Goal: Information Seeking & Learning: Check status

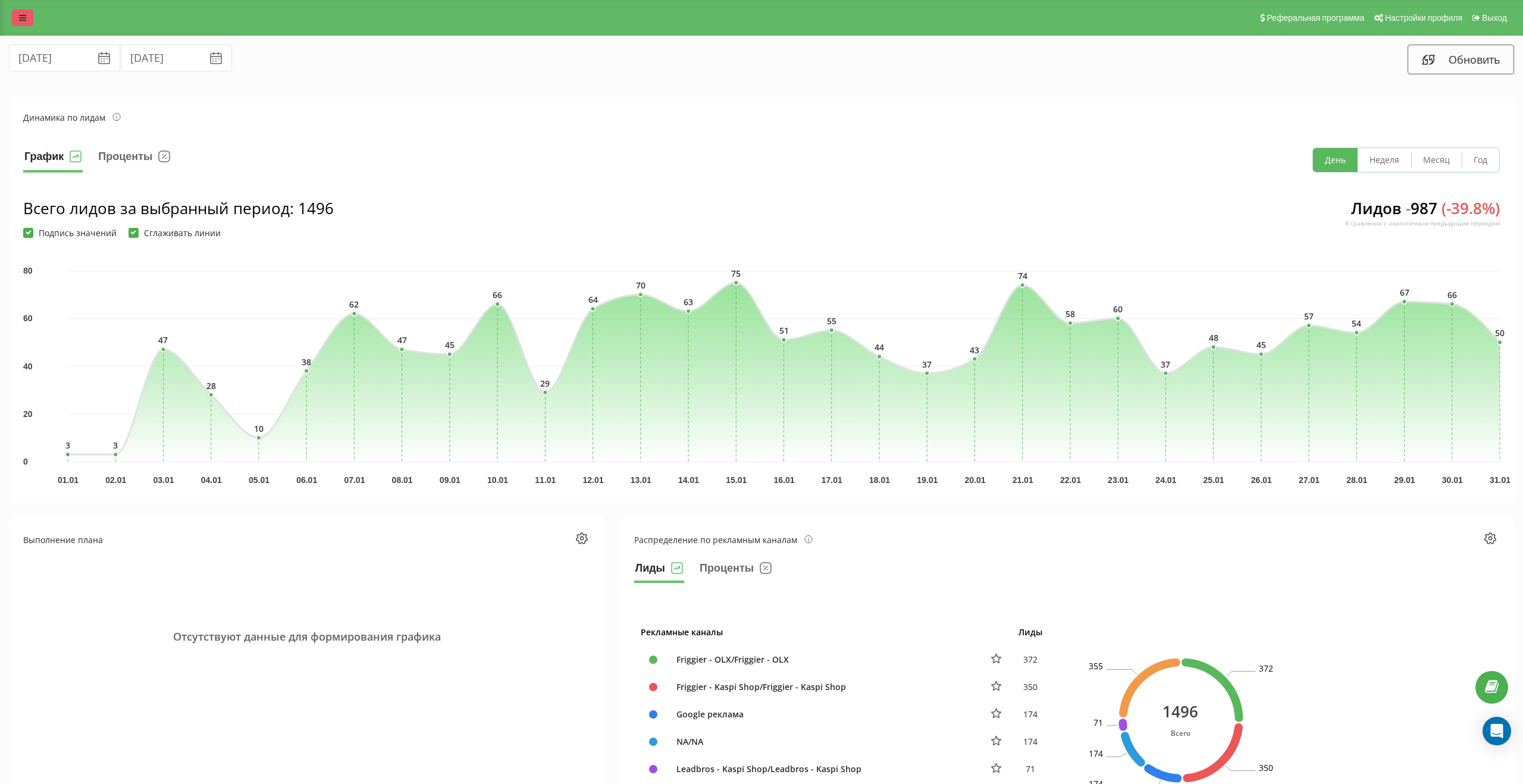
click at [24, 19] on icon at bounding box center [22, 17] width 7 height 8
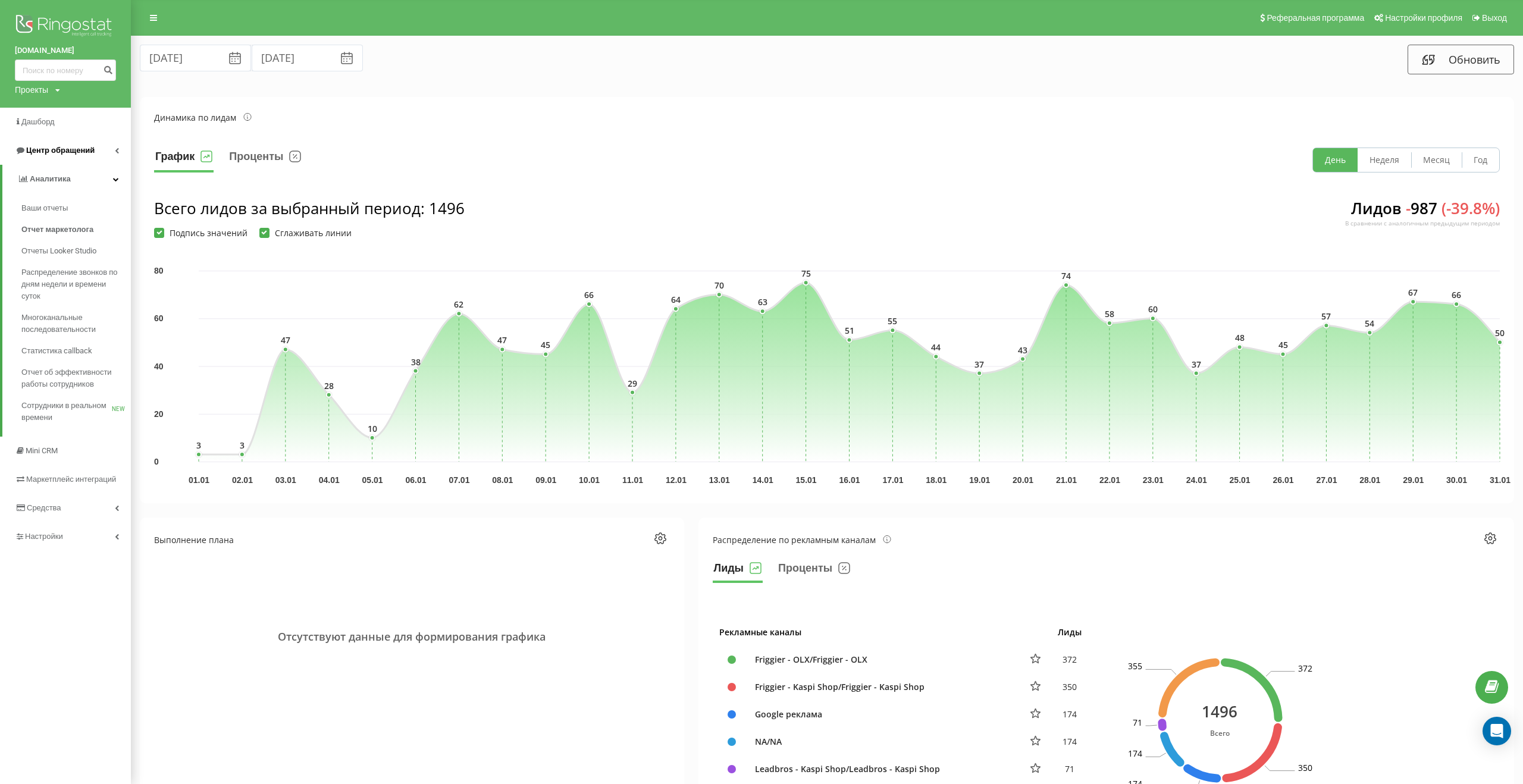
click at [100, 160] on link "Центр обращений" at bounding box center [65, 151] width 131 height 29
click at [75, 182] on span "Журнал звонков" at bounding box center [52, 179] width 62 height 12
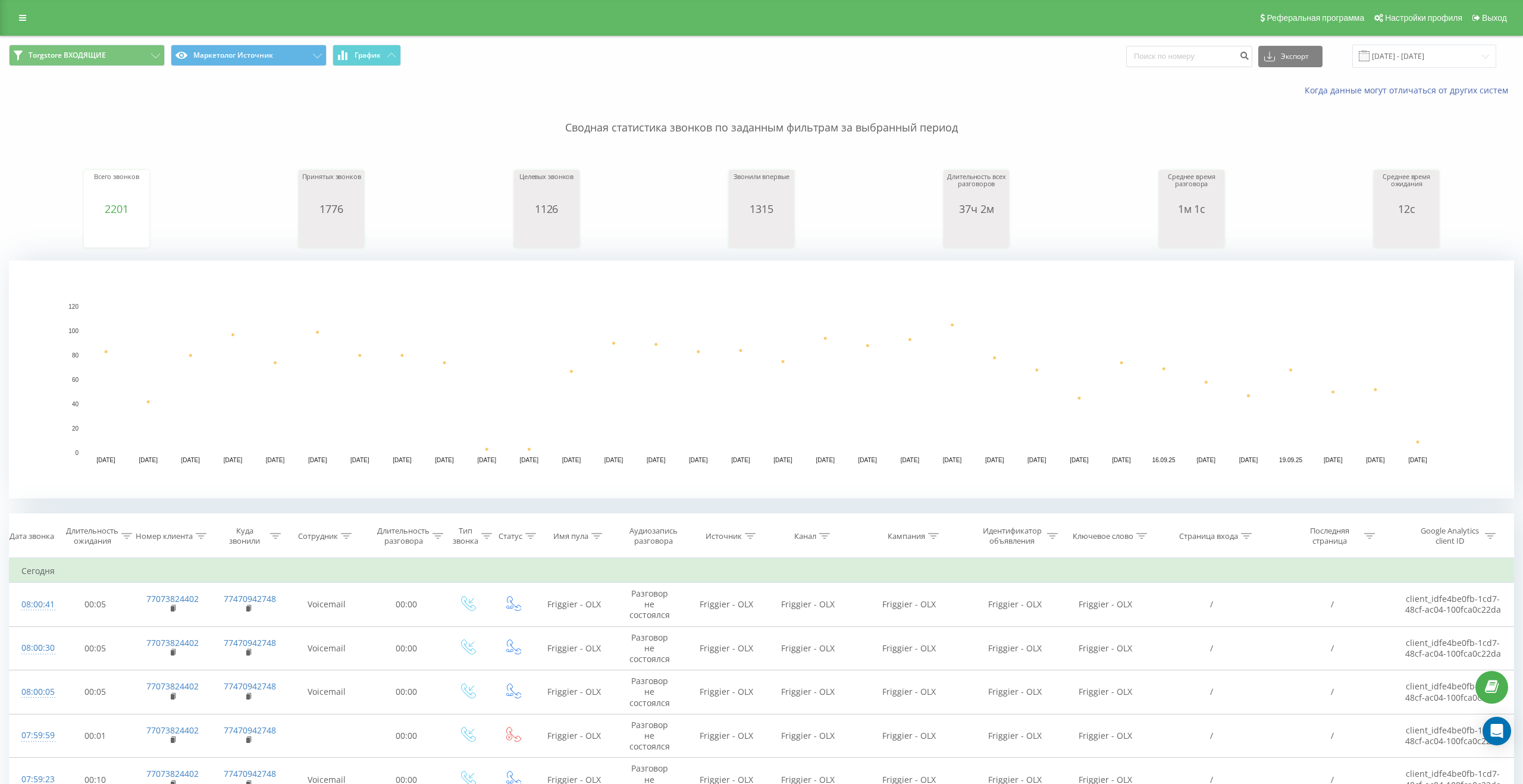
click at [1388, 40] on div "Torgstore ВХОДЯЩИЕ Маркетолог Источник График Экспорт .csv .xls .xlsx 22.08.202…" at bounding box center [762, 56] width 1522 height 40
click at [1388, 50] on input "22.08.2025 - 22.09.2025" at bounding box center [1424, 56] width 144 height 24
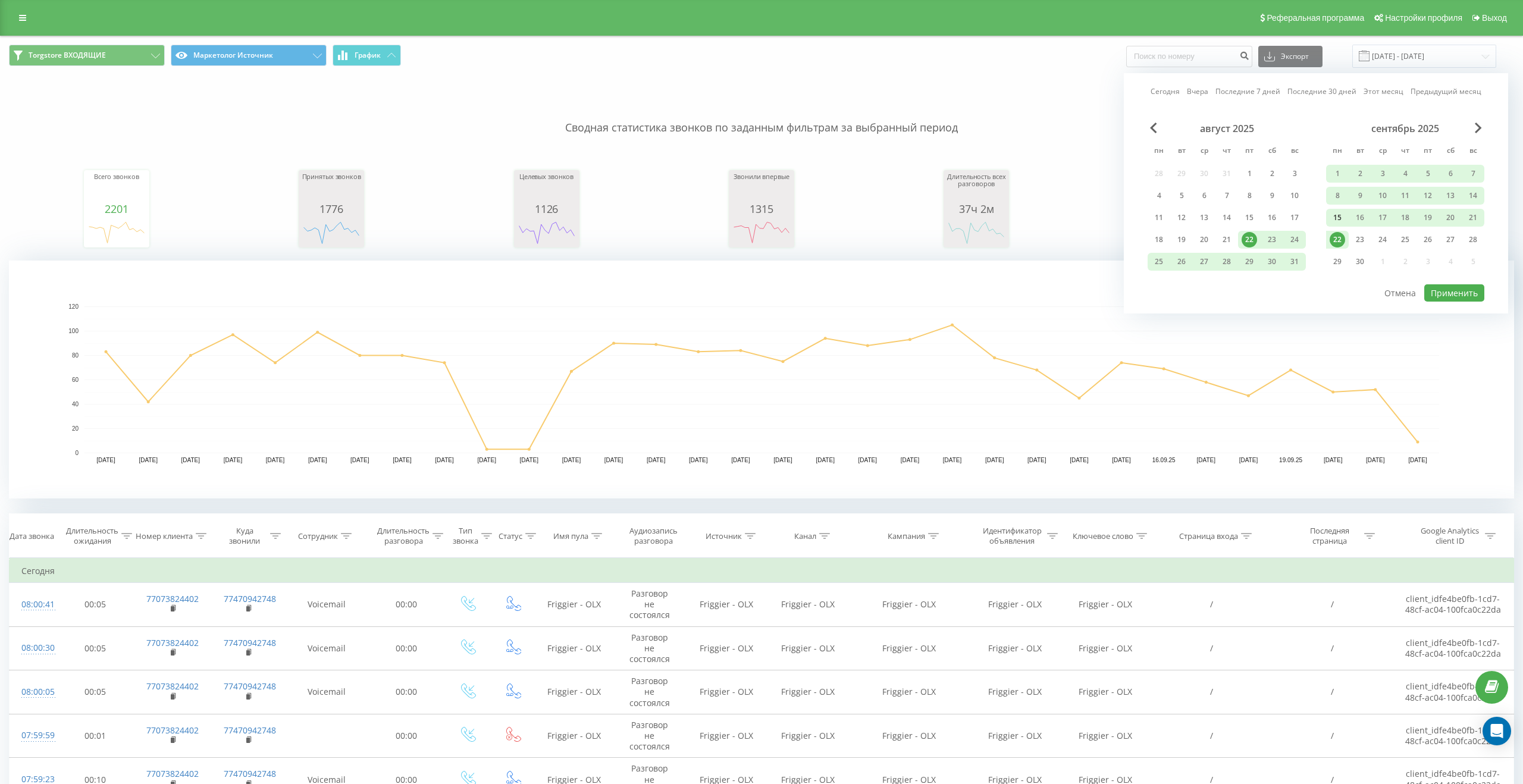
click at [1342, 220] on div "15" at bounding box center [1337, 217] width 15 height 15
click at [1474, 217] on div "21" at bounding box center [1473, 217] width 15 height 15
click at [1461, 288] on button "Применить" at bounding box center [1454, 293] width 60 height 17
type input "15.09.2025 - 21.09.2025"
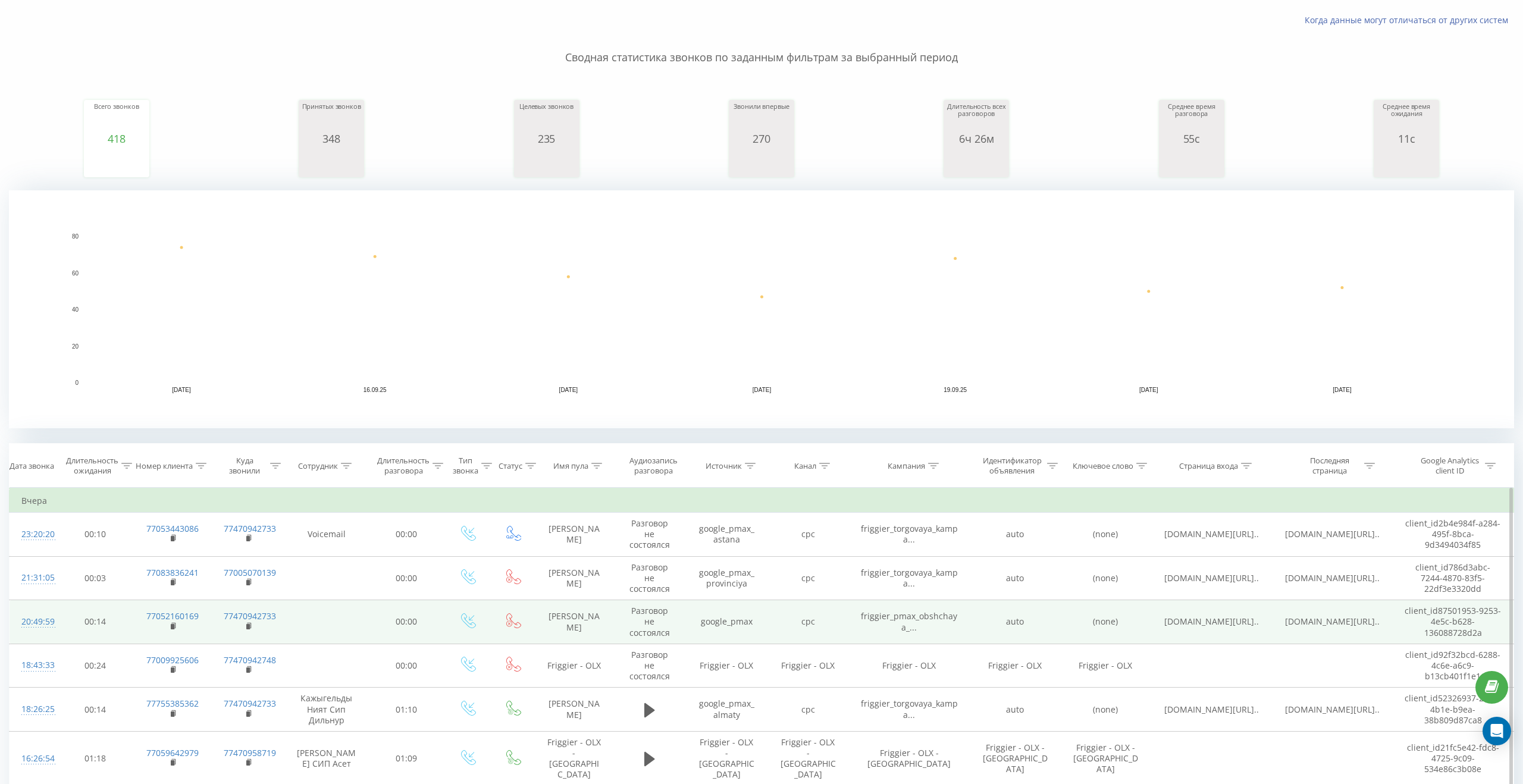
scroll to position [71, 0]
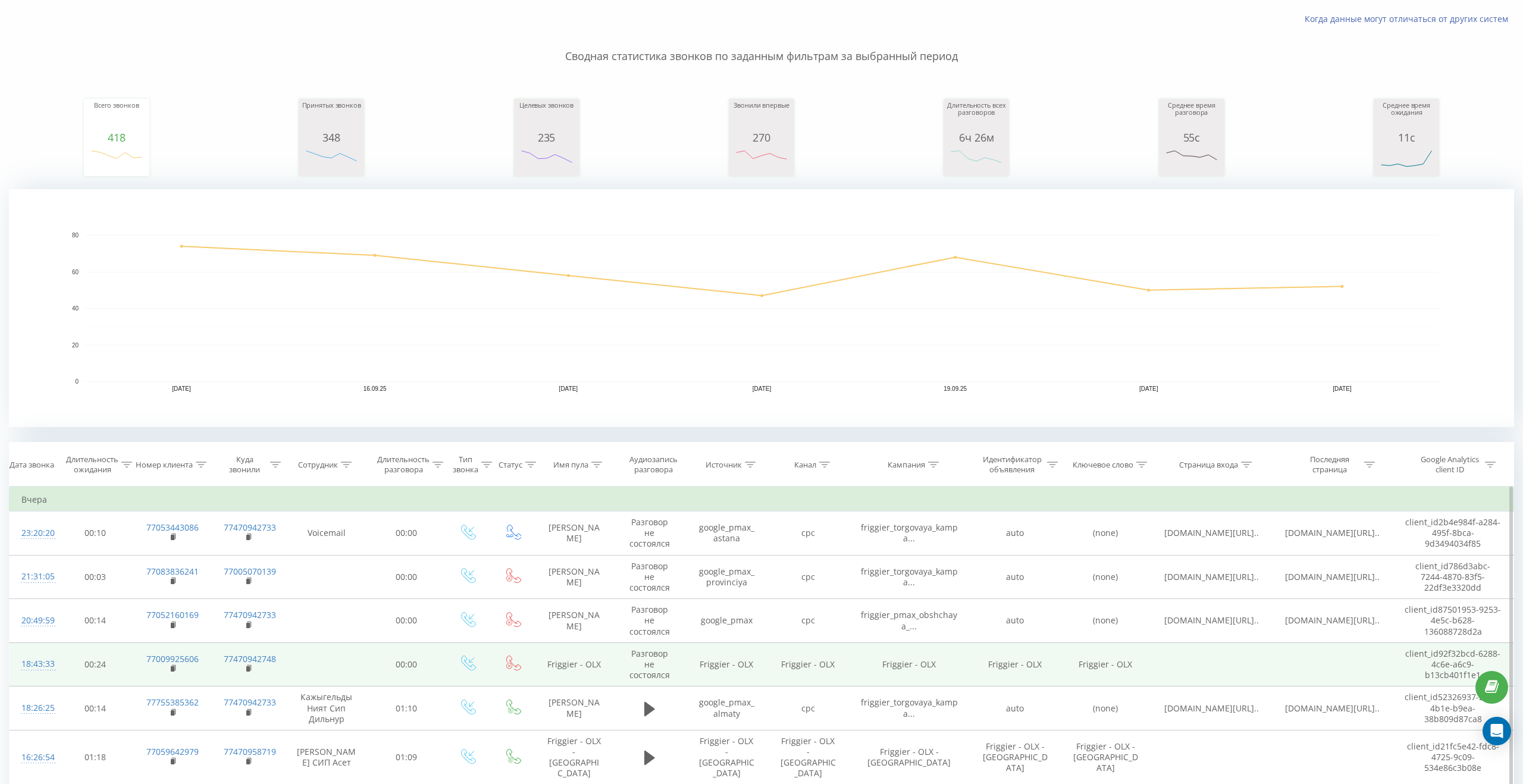
click at [594, 660] on td "Friggier - OLX" at bounding box center [574, 665] width 78 height 44
copy td "OLX"
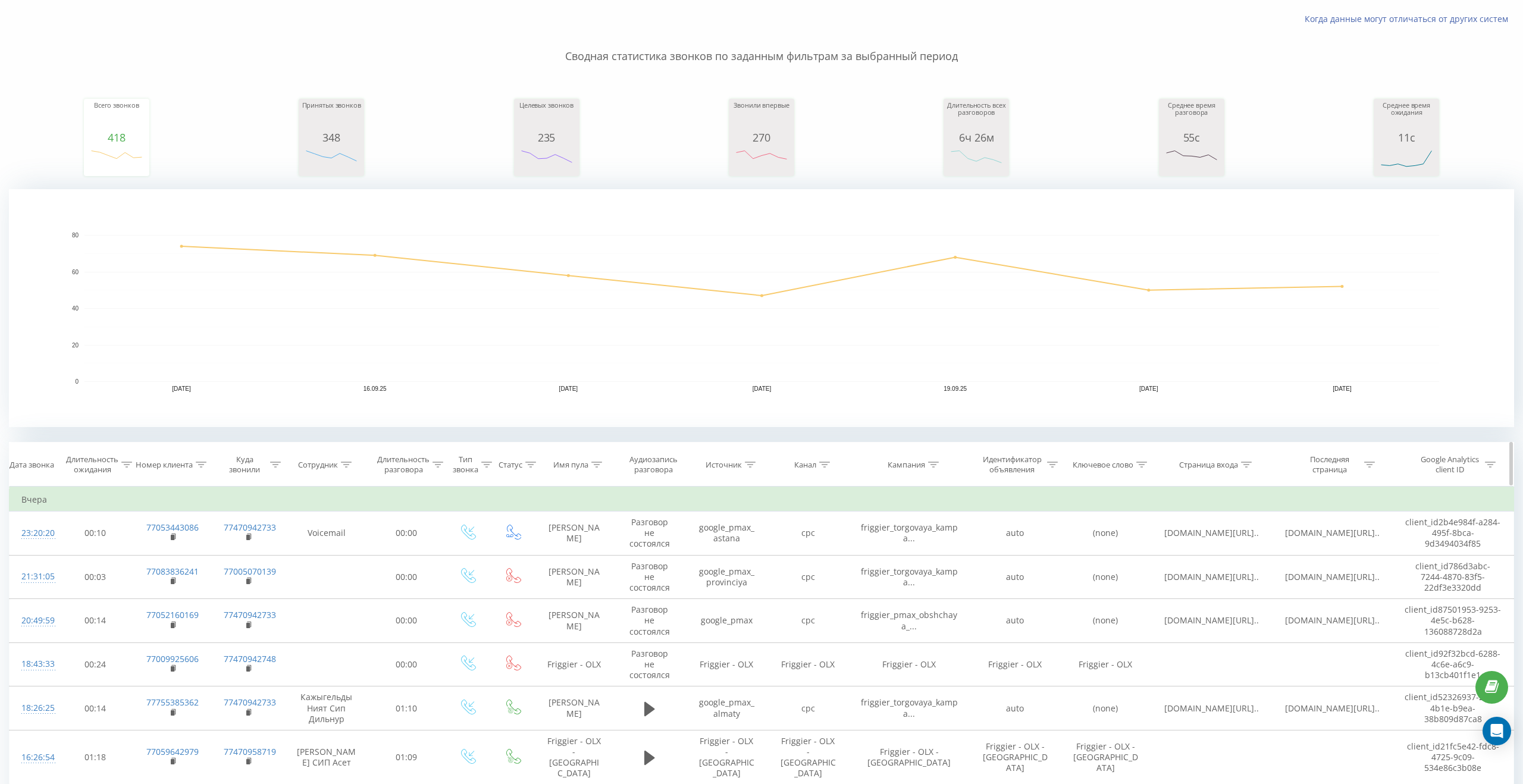
click at [596, 465] on icon at bounding box center [596, 465] width 11 height 6
click at [558, 542] on input "text" at bounding box center [574, 549] width 105 height 21
paste input "OLX"
type input "OLX"
click at [596, 577] on span "OK" at bounding box center [599, 573] width 33 height 18
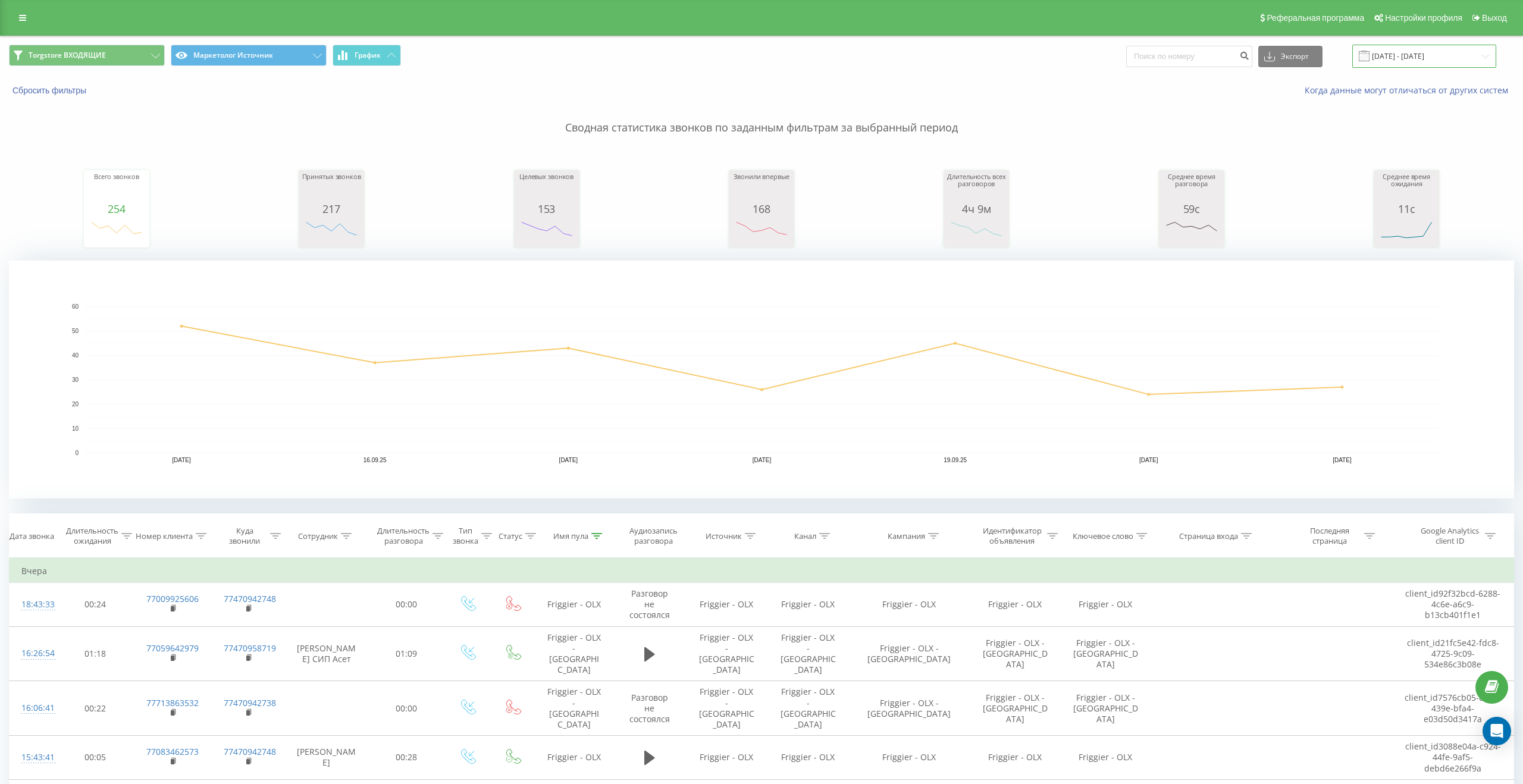
click at [1389, 56] on input "15.09.2025 - 21.09.2025" at bounding box center [1424, 56] width 144 height 24
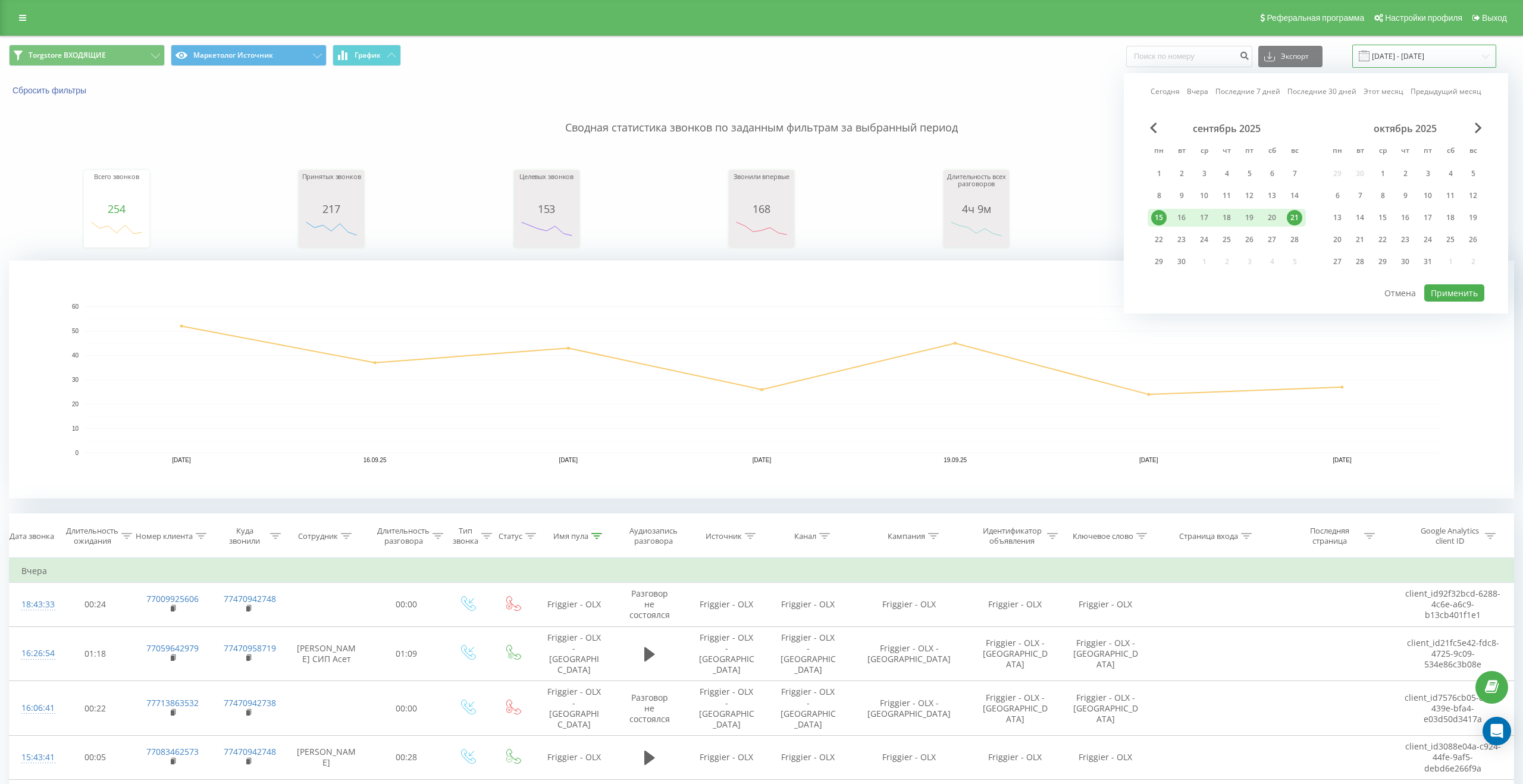
click at [1389, 56] on input "15.09.2025 - 21.09.2025" at bounding box center [1424, 56] width 144 height 24
click at [599, 533] on icon at bounding box center [597, 536] width 11 height 6
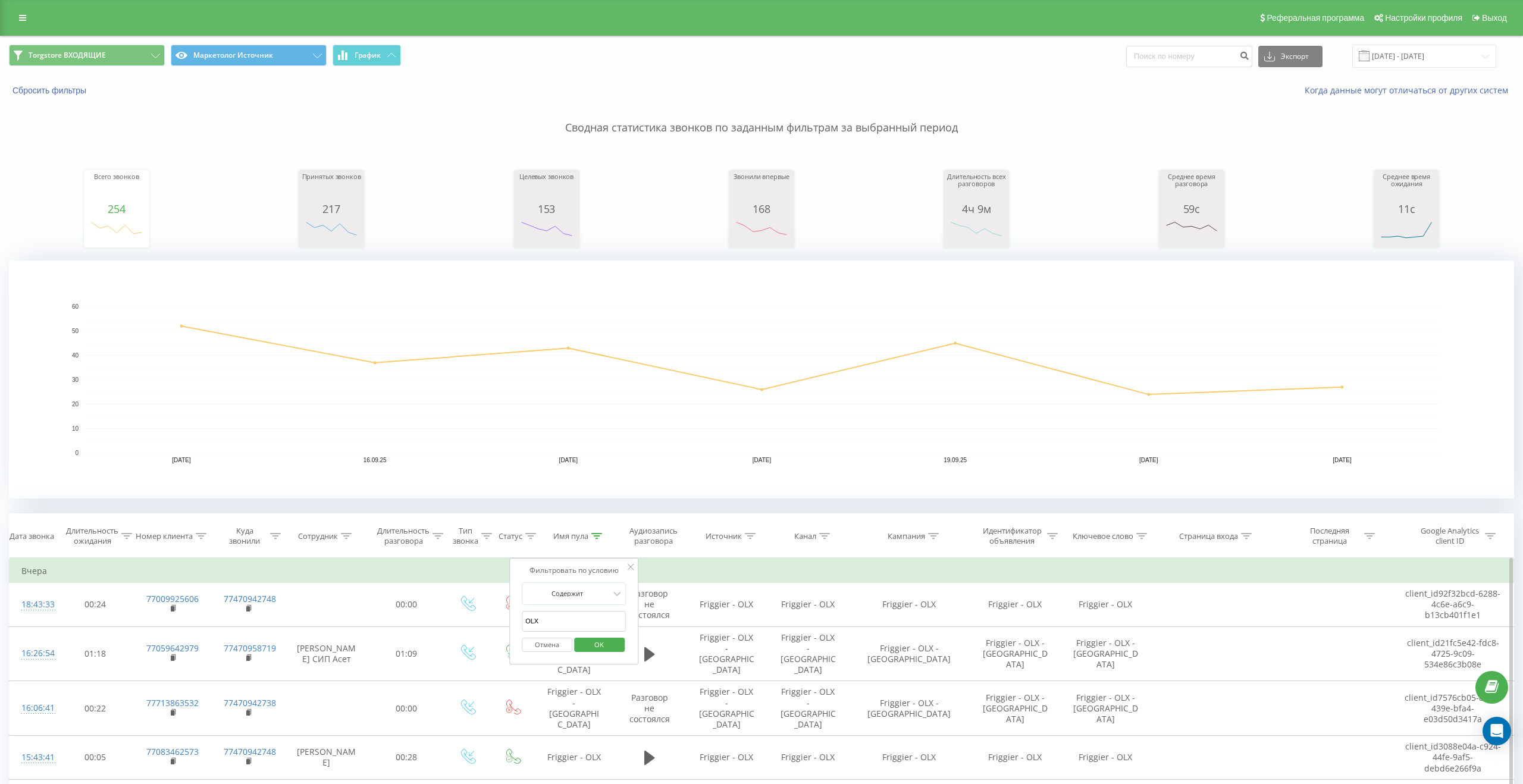
click at [528, 646] on button "Отмена" at bounding box center [547, 645] width 50 height 15
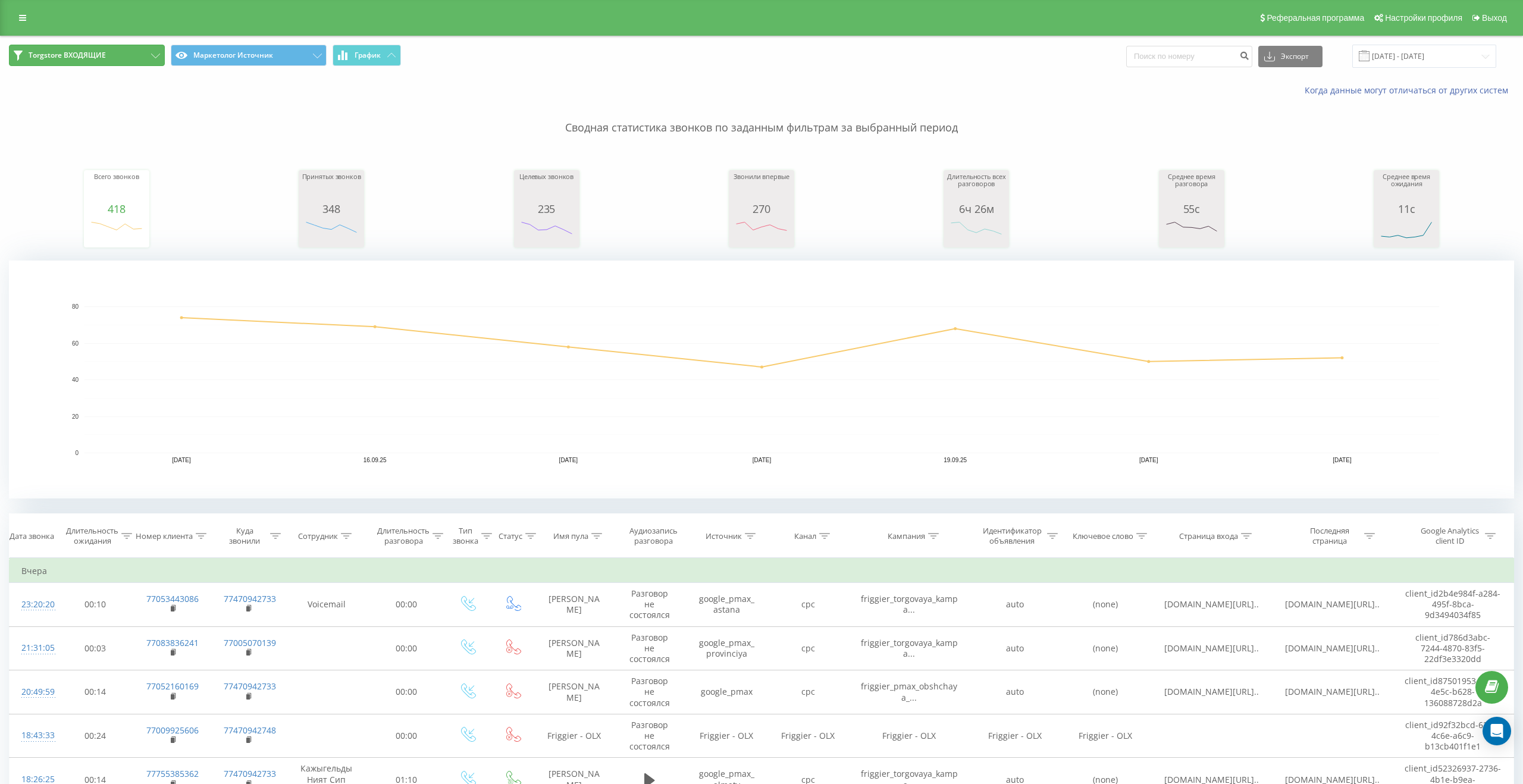
click at [156, 62] on button "Torgstore ВХОДЯЩИЕ" at bounding box center [87, 56] width 156 height 21
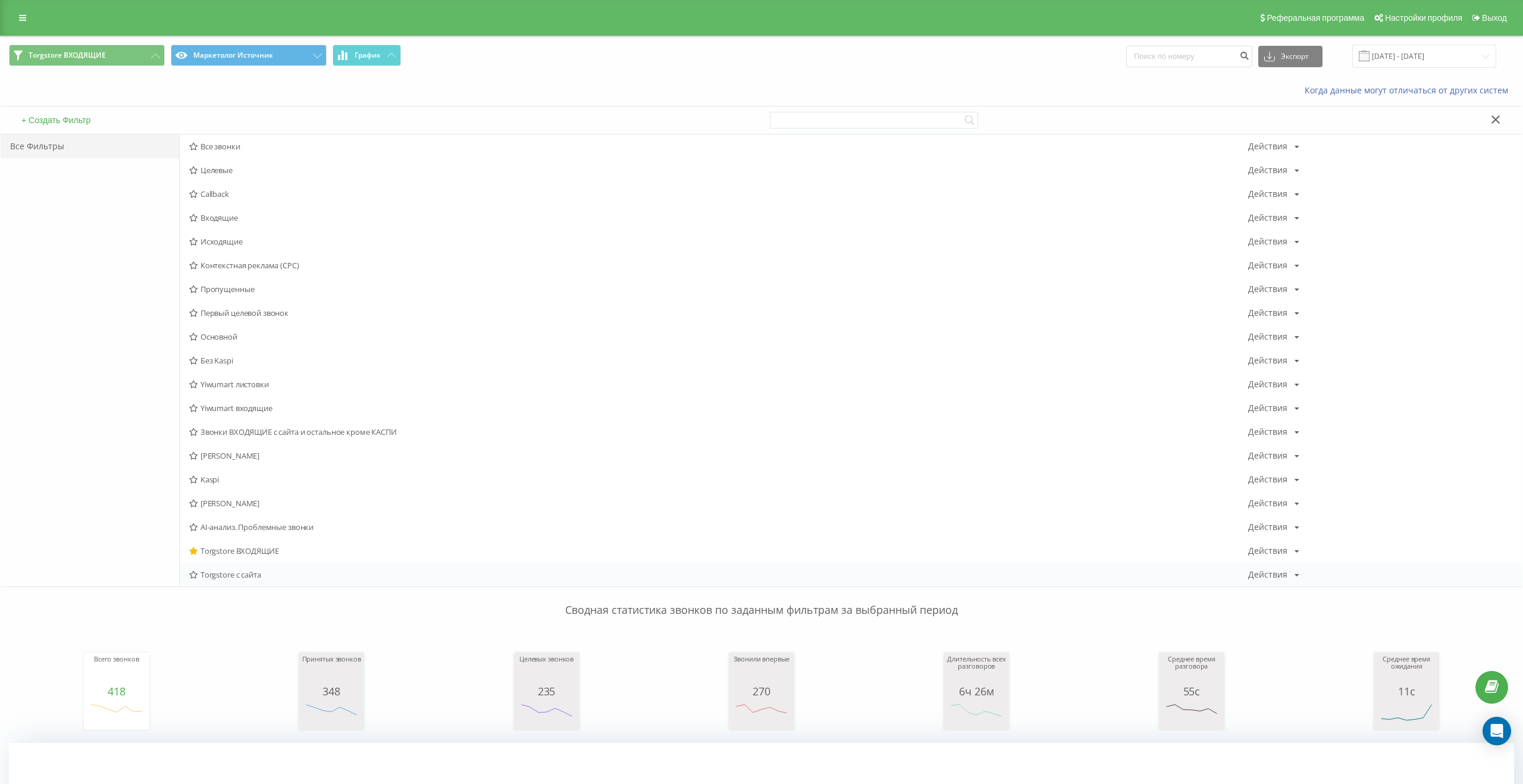
click at [225, 575] on span "Torgstore с сайта" at bounding box center [719, 574] width 1059 height 8
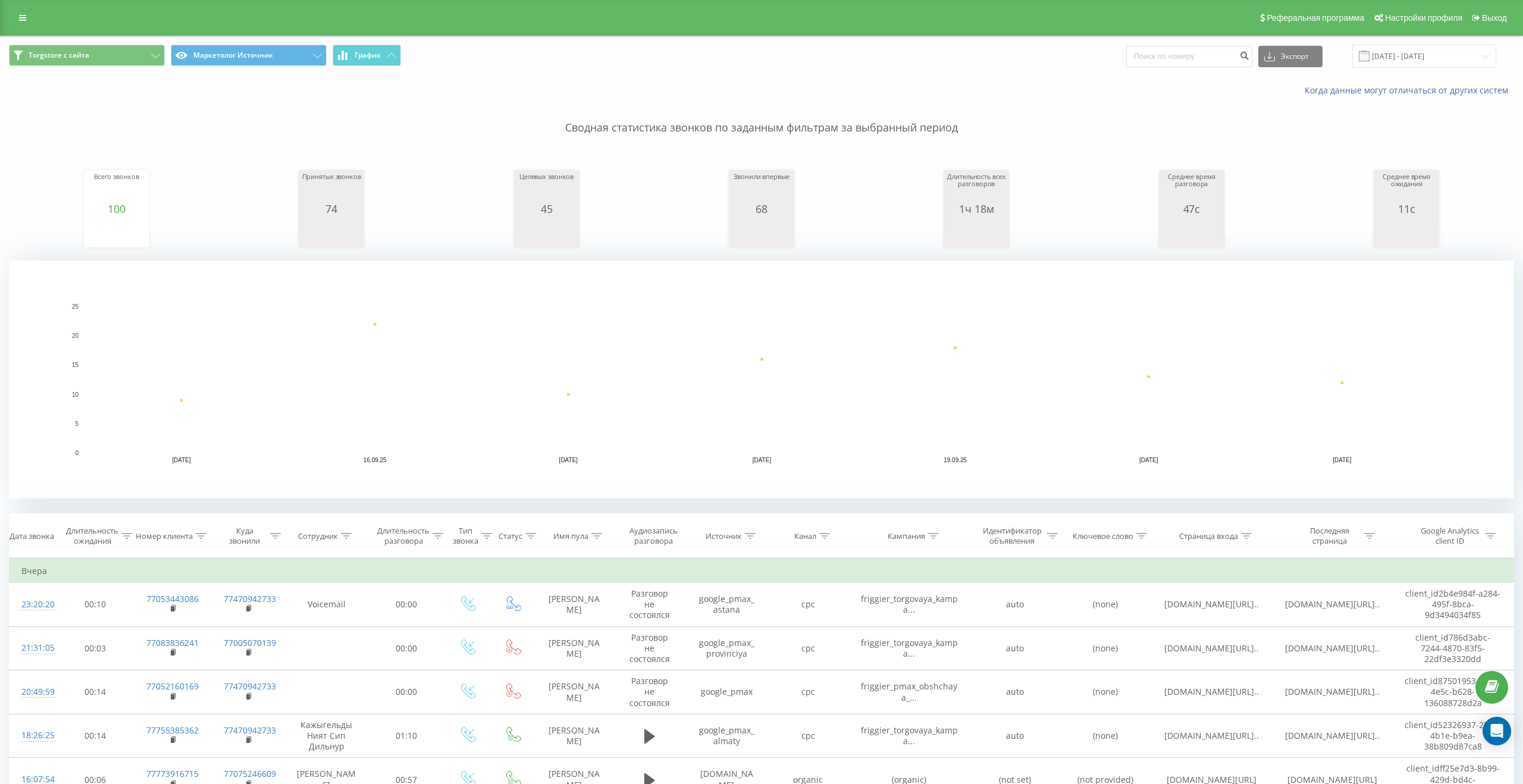
click at [101, 40] on div "Torgstore с сайта Маркетолог Источник График Экспорт .csv .xls .xlsx 15.09.2025…" at bounding box center [762, 56] width 1522 height 40
click at [97, 51] on button "Torgstore с сайта" at bounding box center [87, 56] width 156 height 21
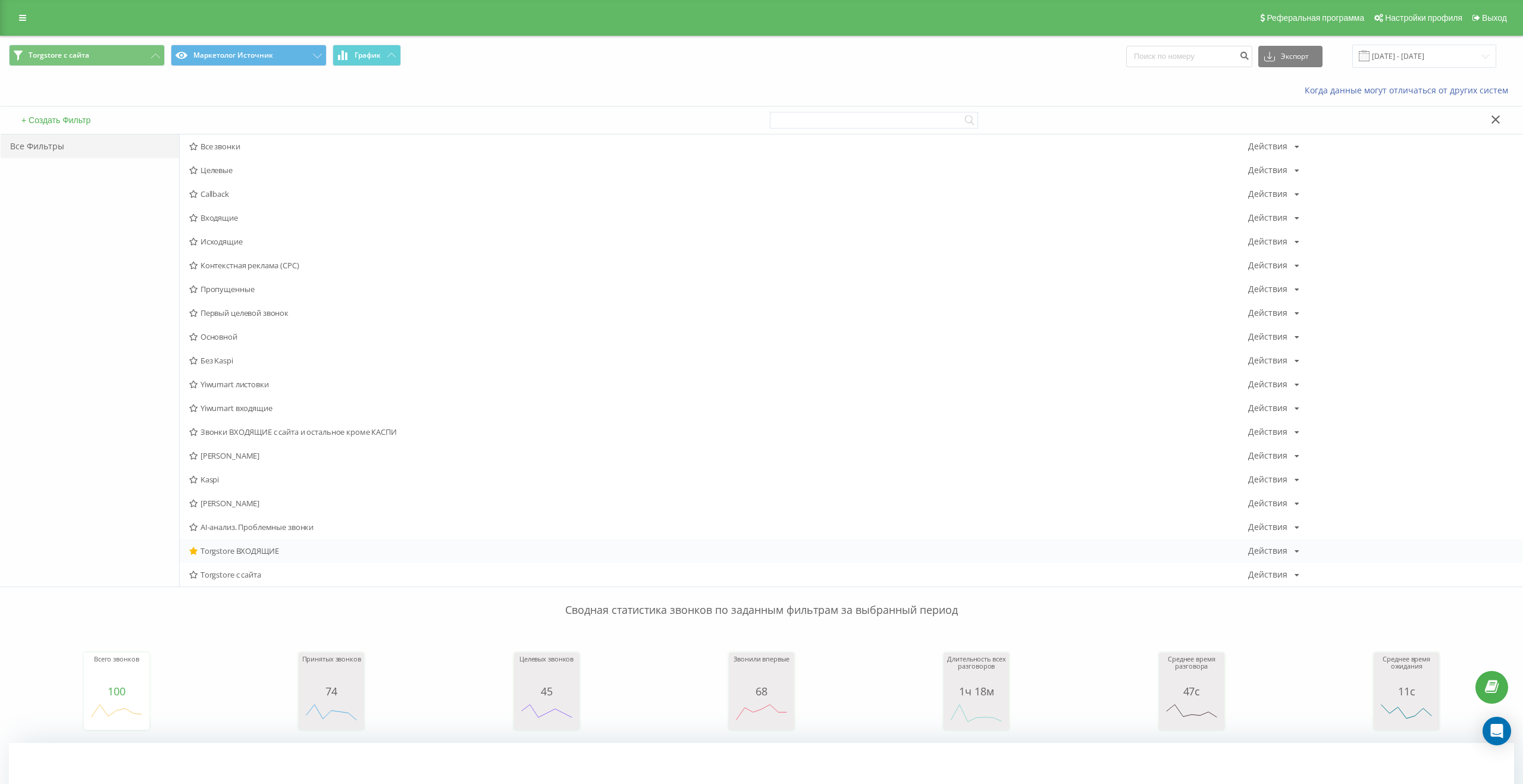
click at [223, 557] on div "Torgstore ВХОДЯЩИЕ Действия Редактировать Копировать Удалить По умолчанию Подел…" at bounding box center [851, 551] width 1343 height 24
click at [299, 541] on div "Torgstore ВХОДЯЩИЕ Действия Редактировать Копировать Удалить По умолчанию Подел…" at bounding box center [851, 551] width 1343 height 24
click at [228, 547] on span "Torgstore ВХОДЯЩИЕ" at bounding box center [719, 551] width 1059 height 8
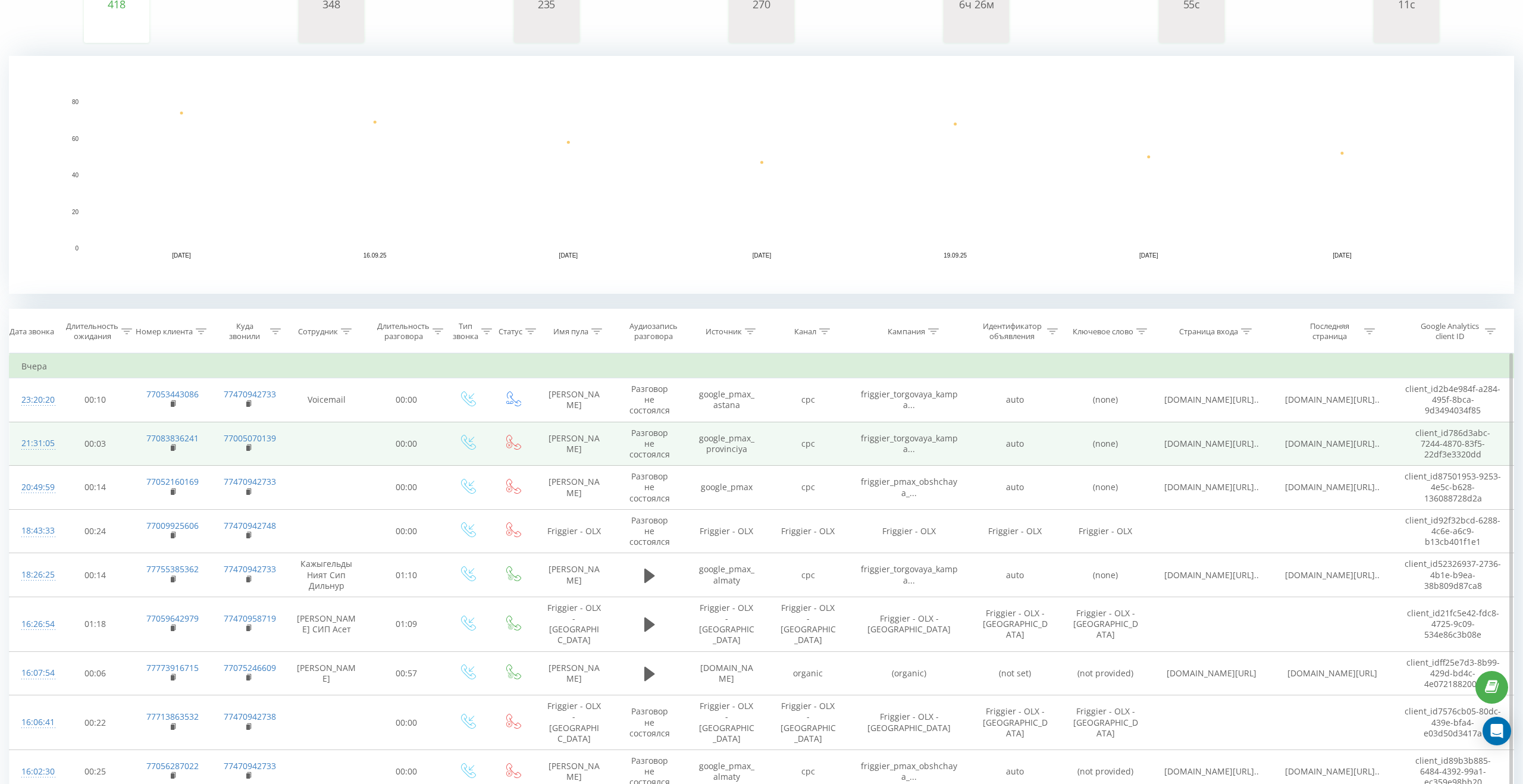
scroll to position [222, 0]
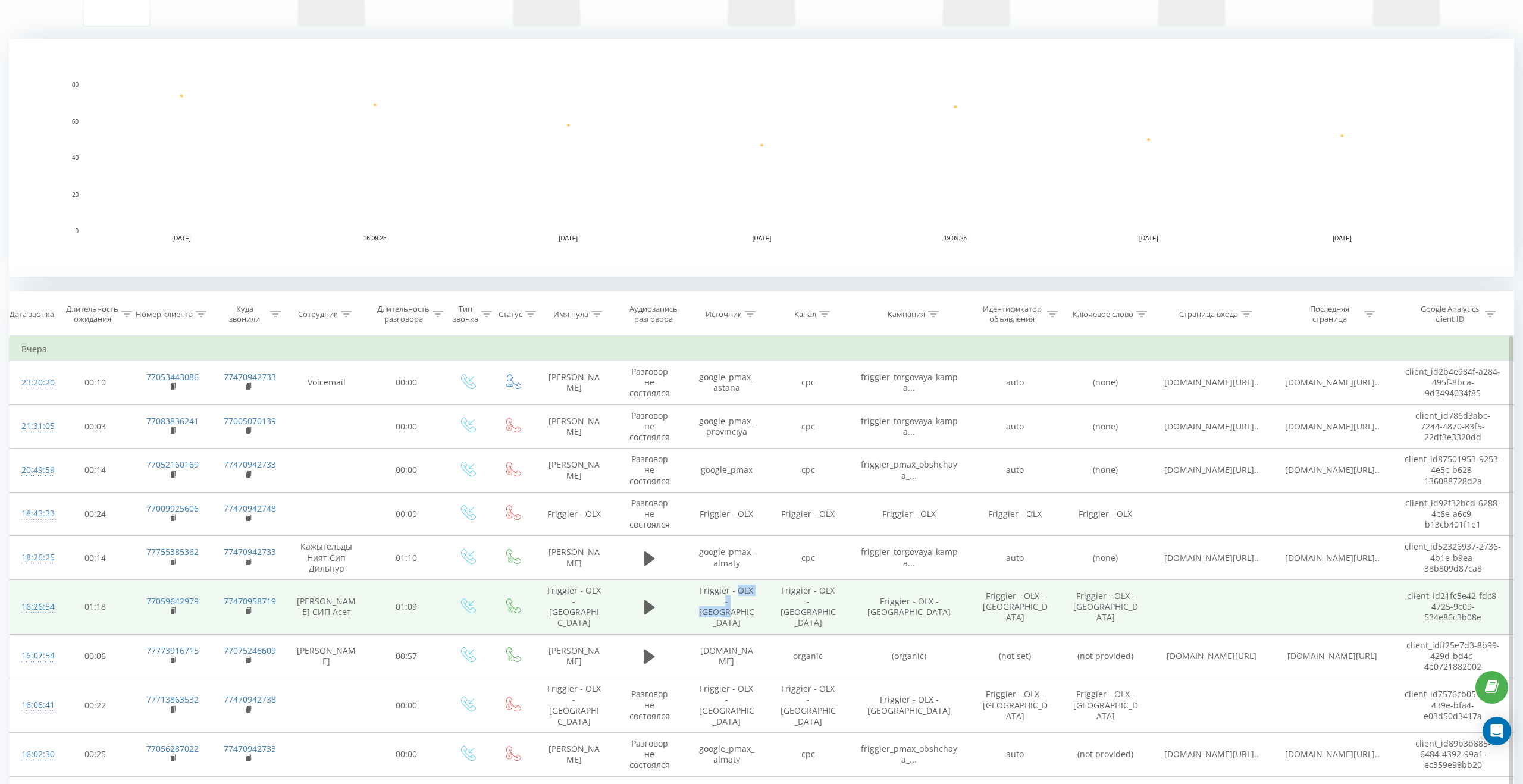
drag, startPoint x: 734, startPoint y: 596, endPoint x: 738, endPoint y: 604, distance: 8.9
click at [738, 604] on td "Friggier - OLX - Astana" at bounding box center [727, 607] width 81 height 55
copy td "OLX - Astana"
drag, startPoint x: 582, startPoint y: 594, endPoint x: 599, endPoint y: 607, distance: 21.4
click at [599, 607] on td "Friggier - OLX - Astana" at bounding box center [574, 607] width 78 height 55
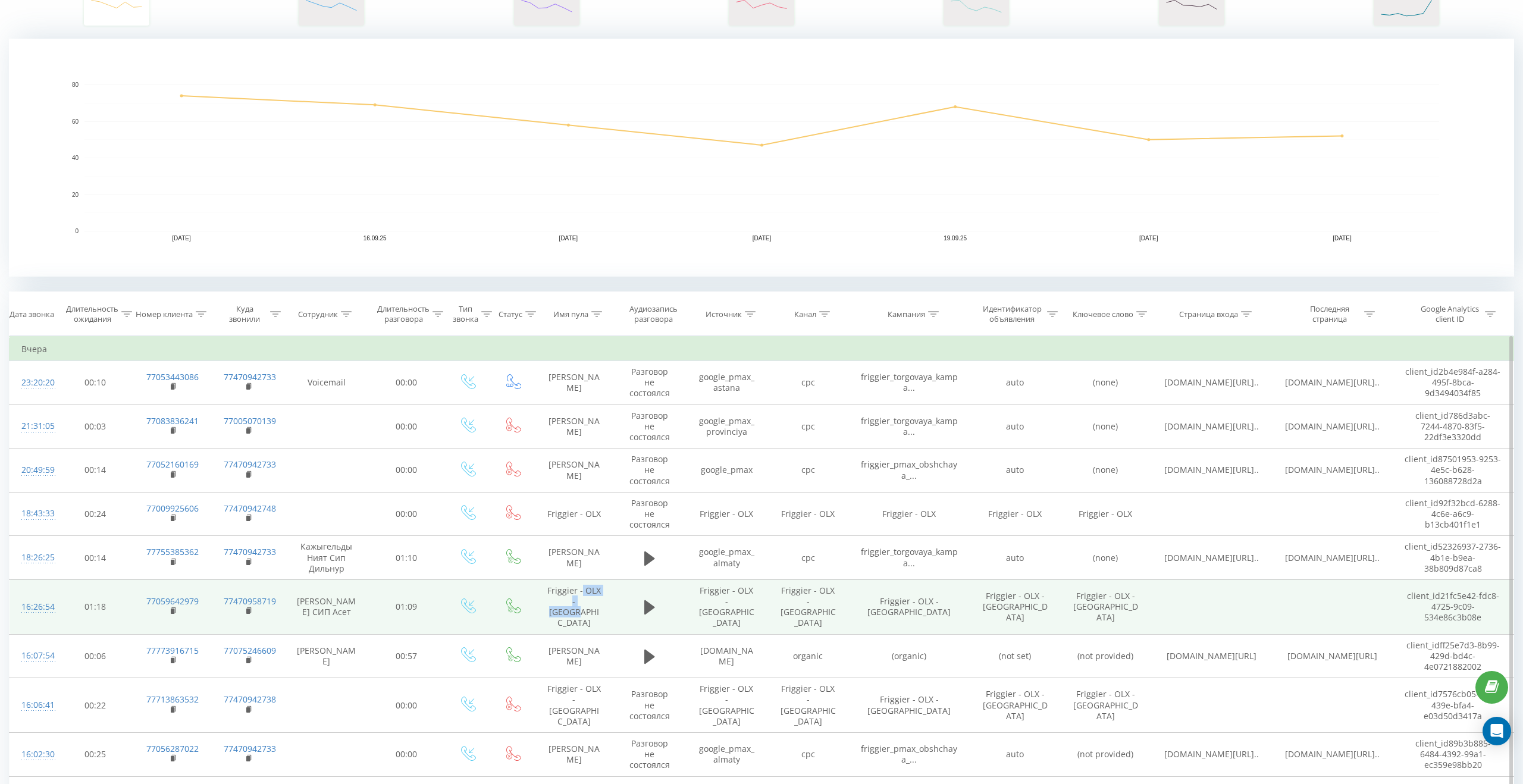
copy td "OLX - Astana"
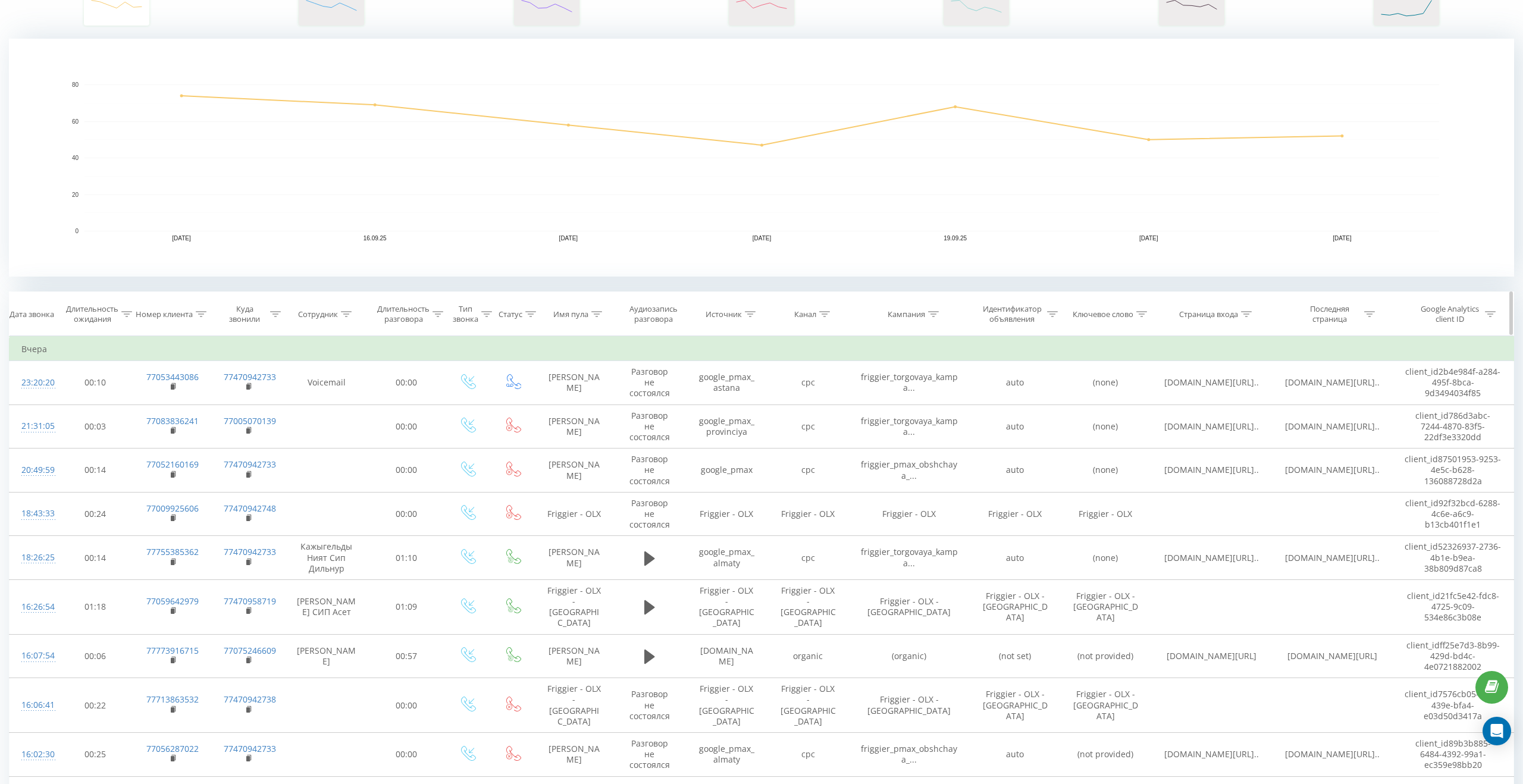
click at [600, 313] on icon at bounding box center [596, 314] width 11 height 6
click at [552, 393] on input "text" at bounding box center [574, 399] width 105 height 21
paste input "OLX - Astana"
type input "OLX - Astana"
click at [599, 425] on span "OK" at bounding box center [599, 423] width 33 height 18
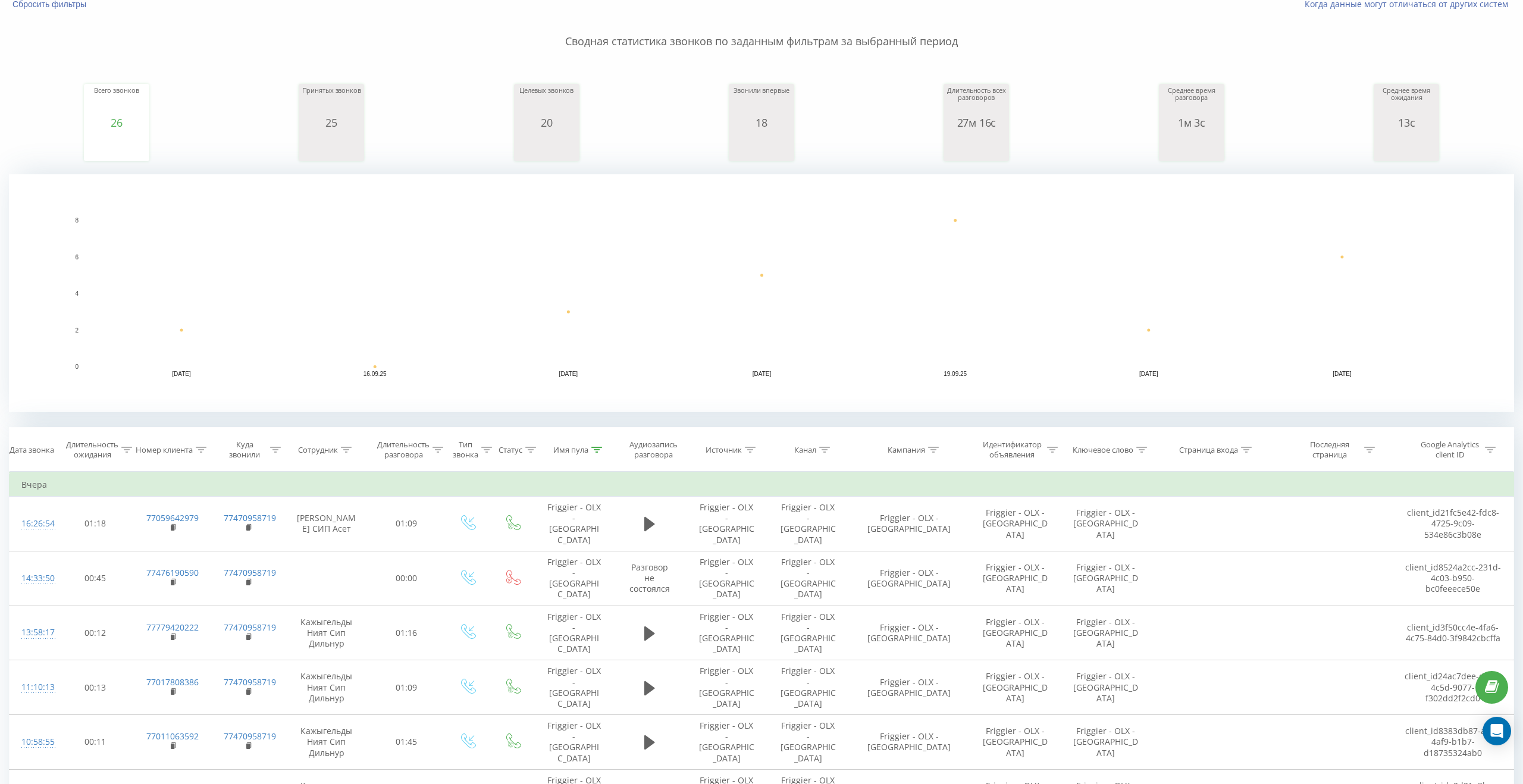
scroll to position [97, 0]
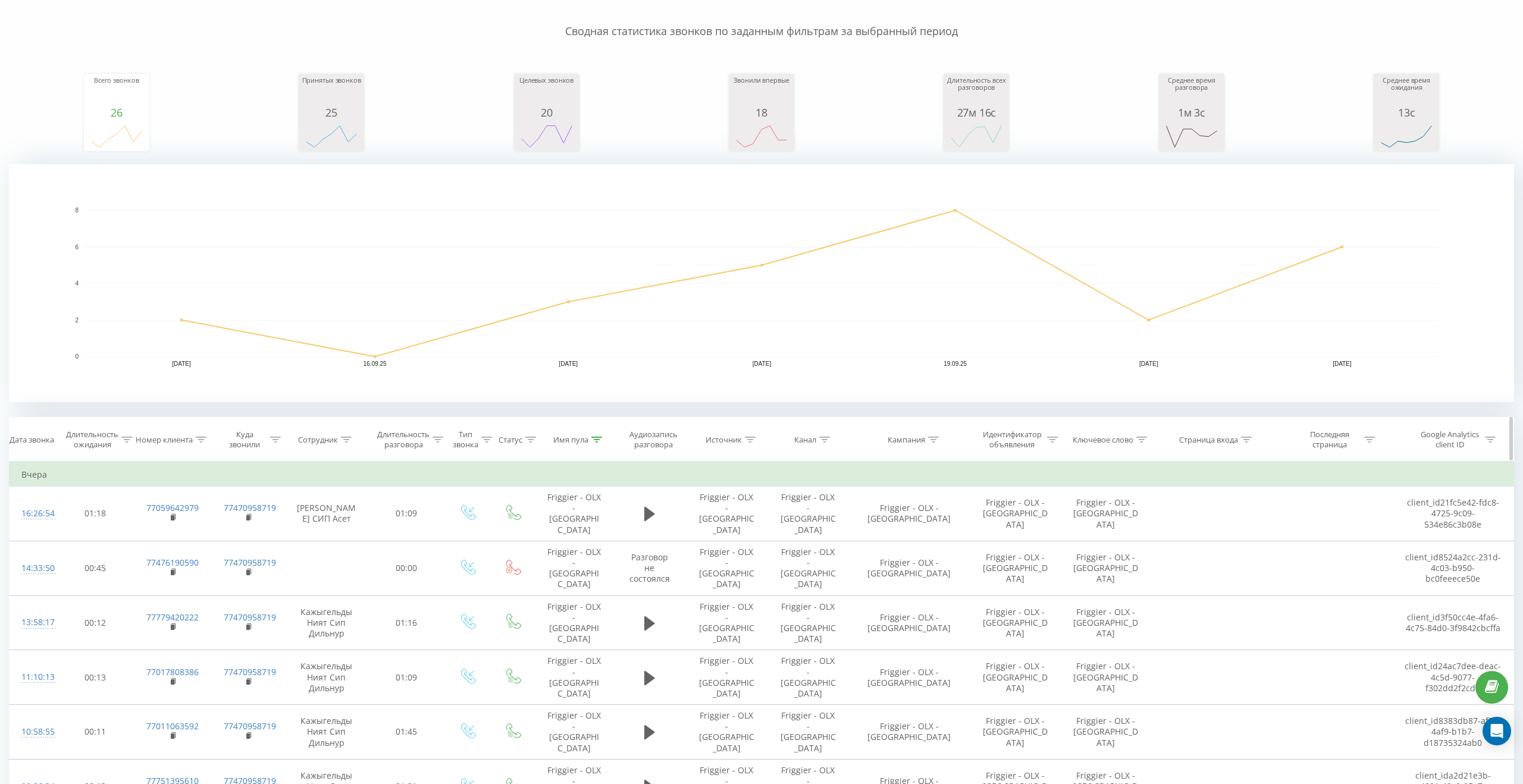
click at [592, 436] on icon at bounding box center [596, 440] width 11 height 6
click at [560, 548] on button "Отмена" at bounding box center [547, 549] width 50 height 15
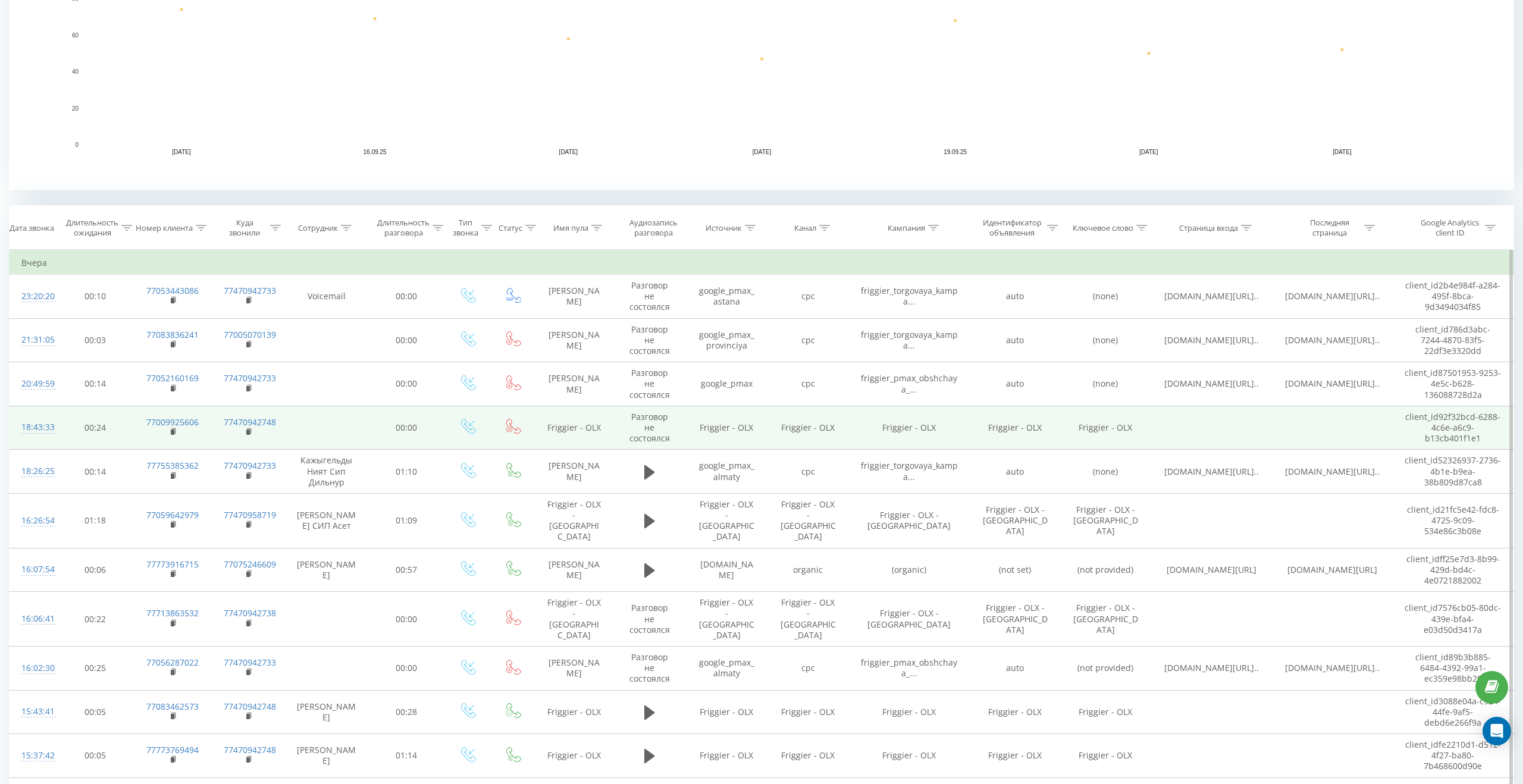
scroll to position [343, 0]
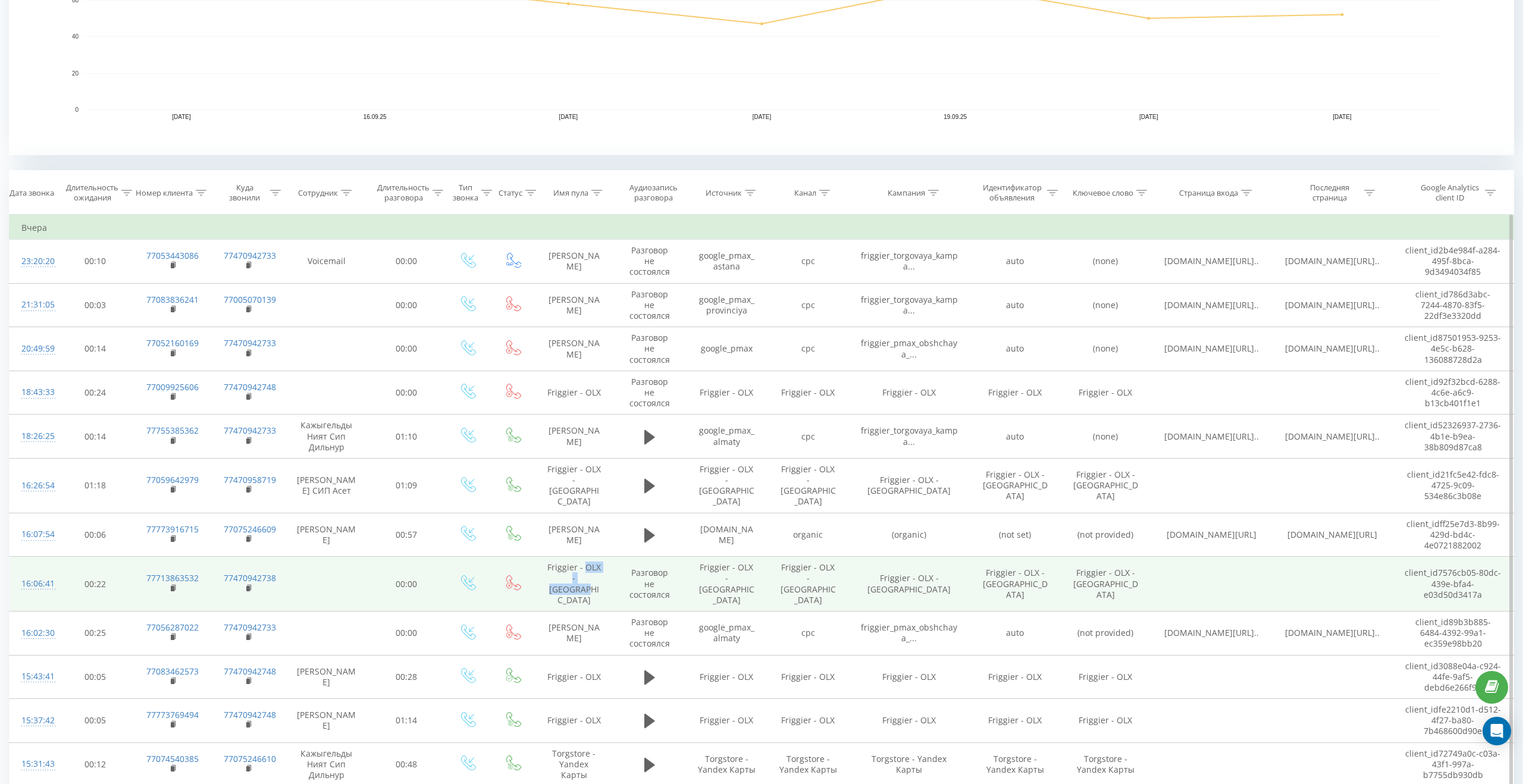
drag, startPoint x: 584, startPoint y: 560, endPoint x: 595, endPoint y: 571, distance: 15.6
click at [595, 571] on td "Friggier - OLX - Shymkent" at bounding box center [574, 584] width 78 height 55
copy td "OLX - Shymkent"
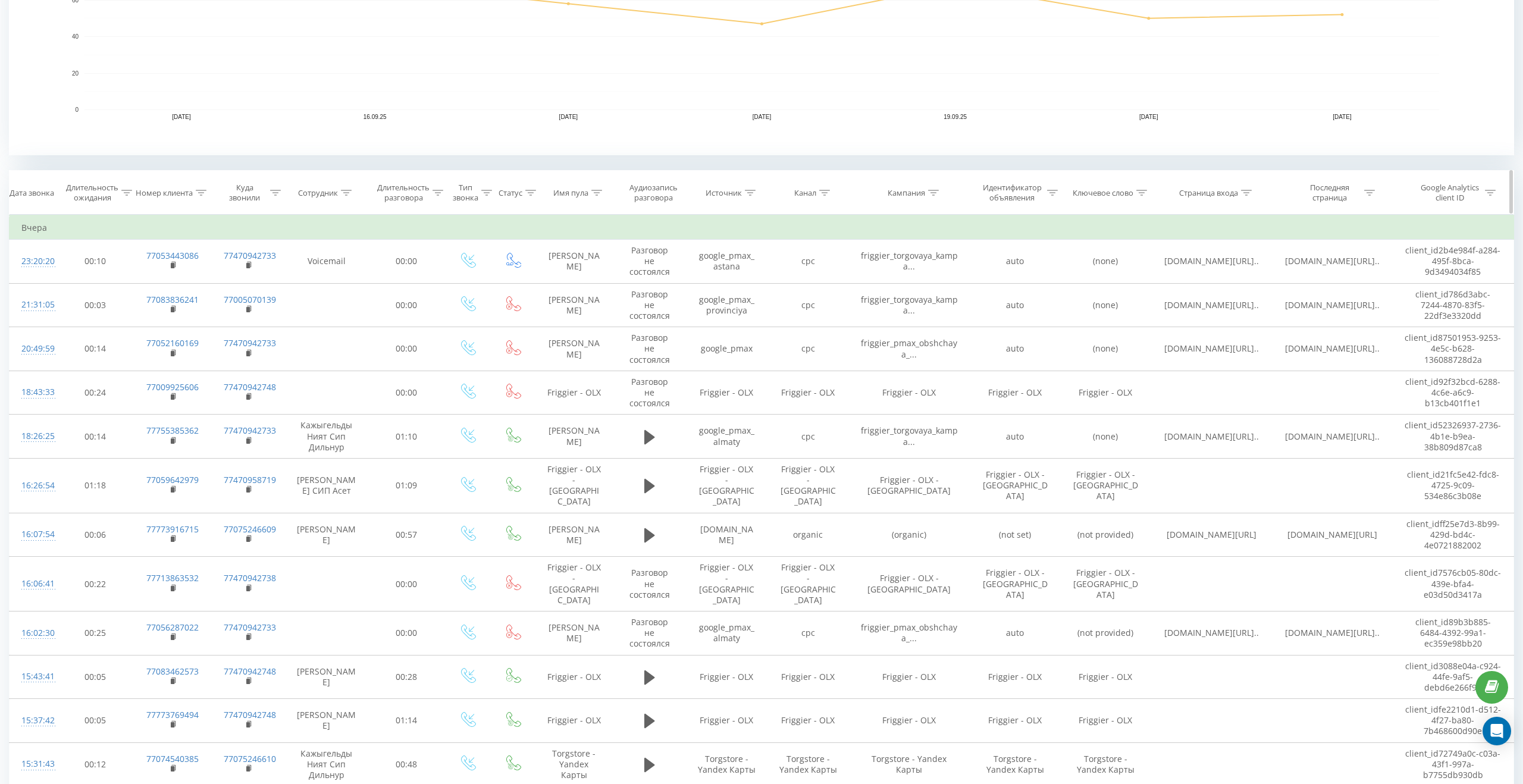
click at [599, 188] on div at bounding box center [596, 192] width 11 height 10
click at [557, 280] on input "OLX - Astana" at bounding box center [574, 278] width 105 height 21
paste input "OLX - Shymkent"
type input "OLX - Shymkent"
click at [596, 303] on span "OK" at bounding box center [599, 301] width 33 height 18
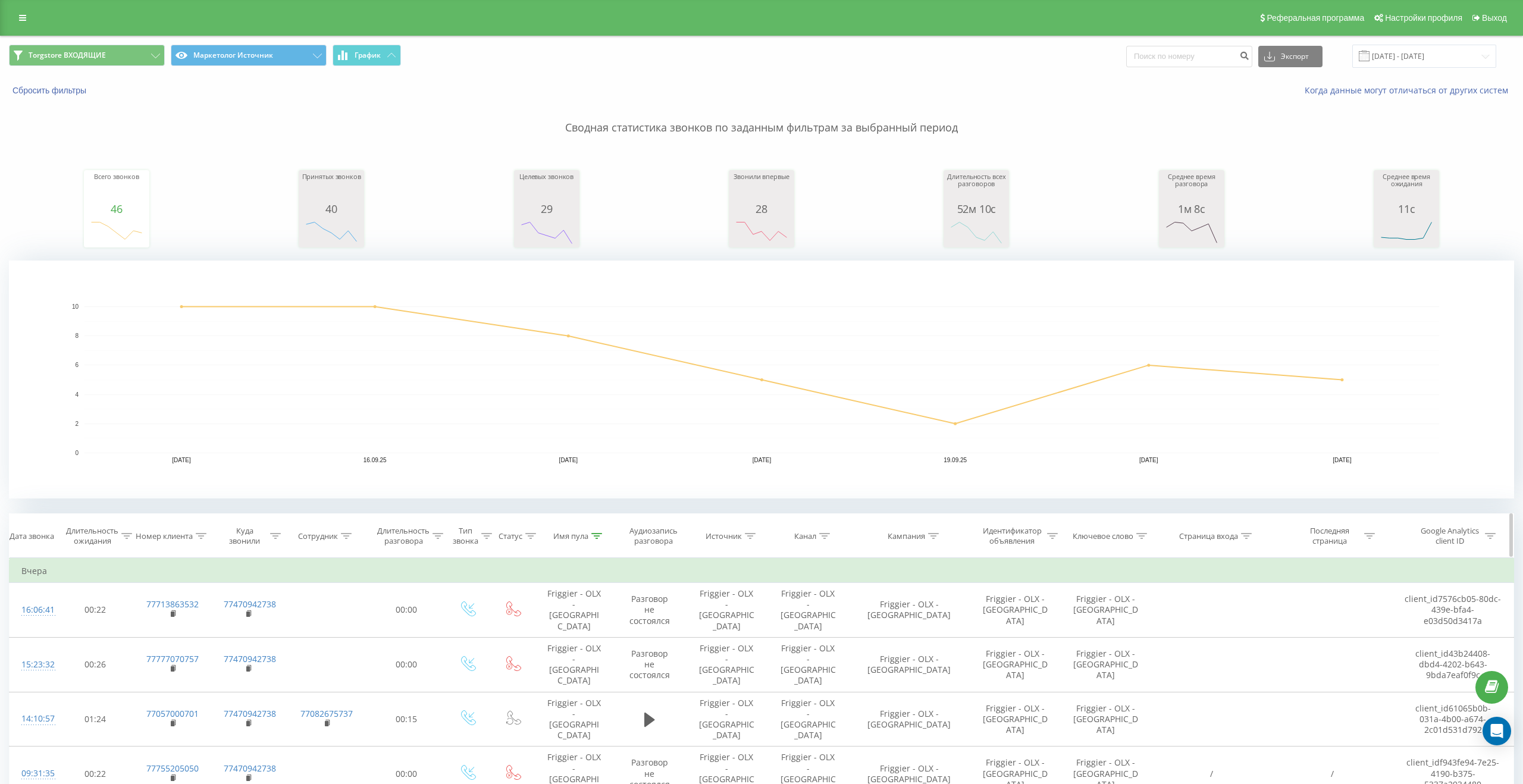
click at [596, 533] on icon at bounding box center [596, 536] width 11 height 6
click at [553, 643] on button "Отмена" at bounding box center [547, 645] width 50 height 15
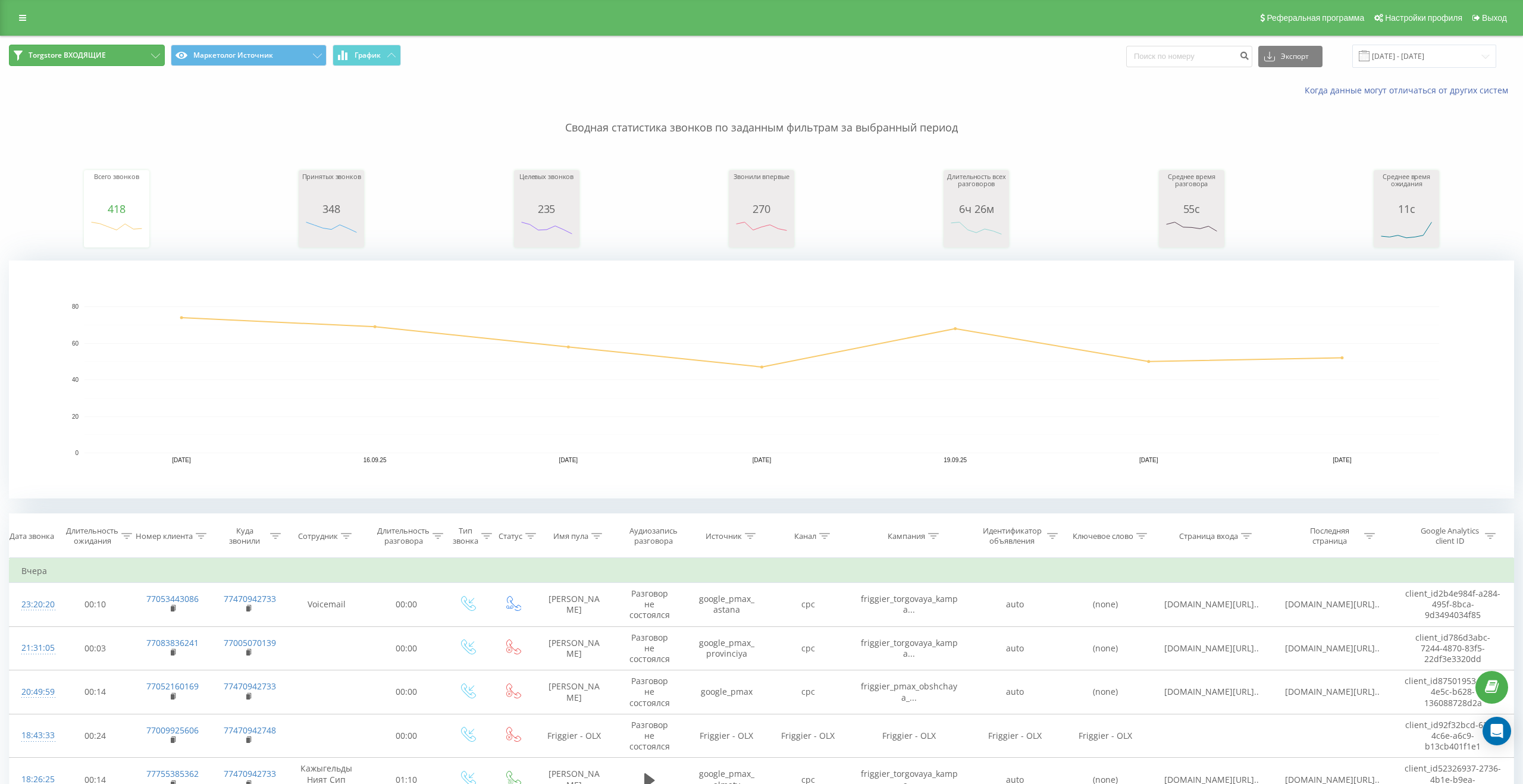
click at [161, 55] on button "Torgstore ВХОДЯЩИЕ" at bounding box center [87, 56] width 156 height 21
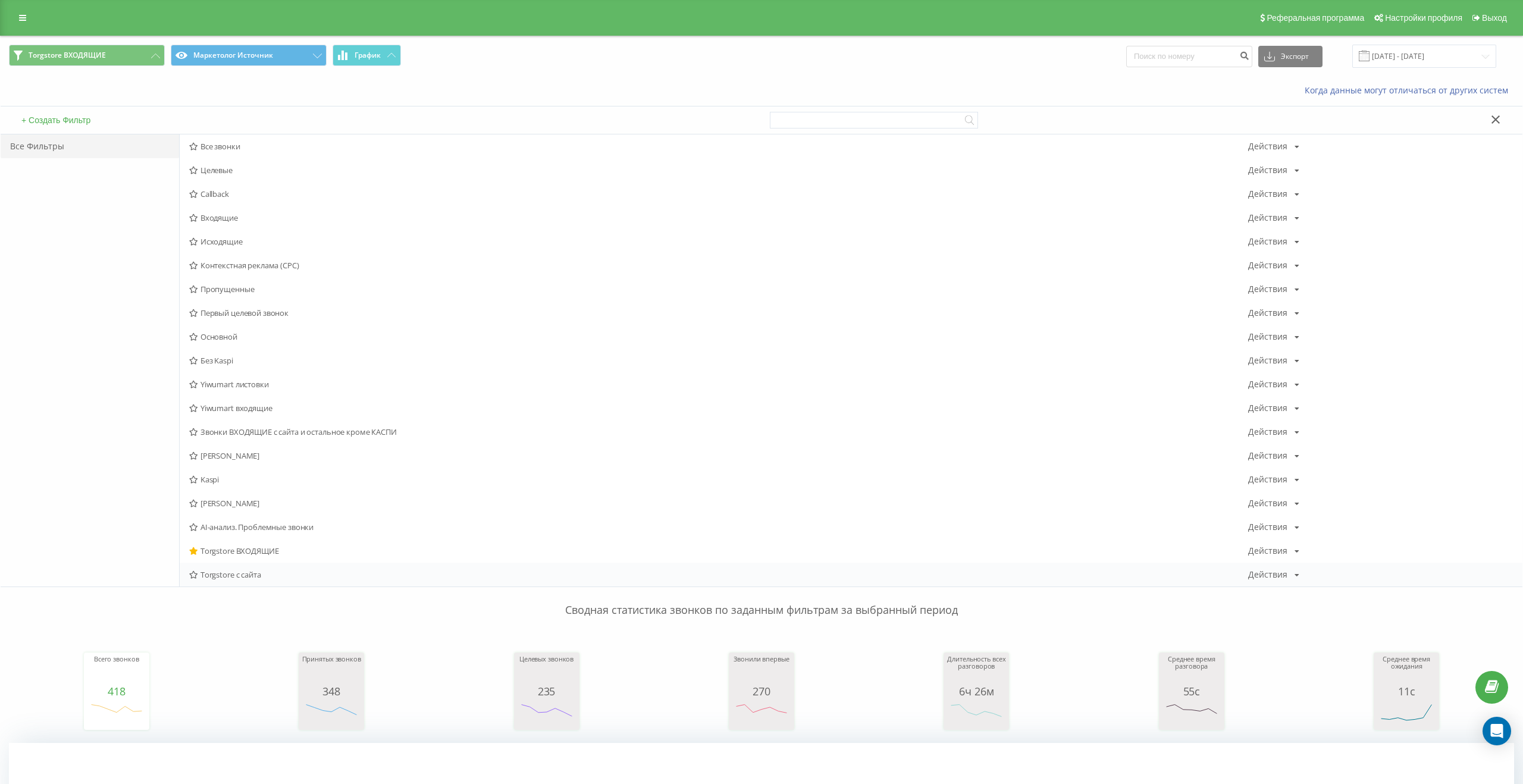
click at [223, 574] on span "Torgstore с сайта" at bounding box center [719, 574] width 1059 height 8
